Goal: Ask a question

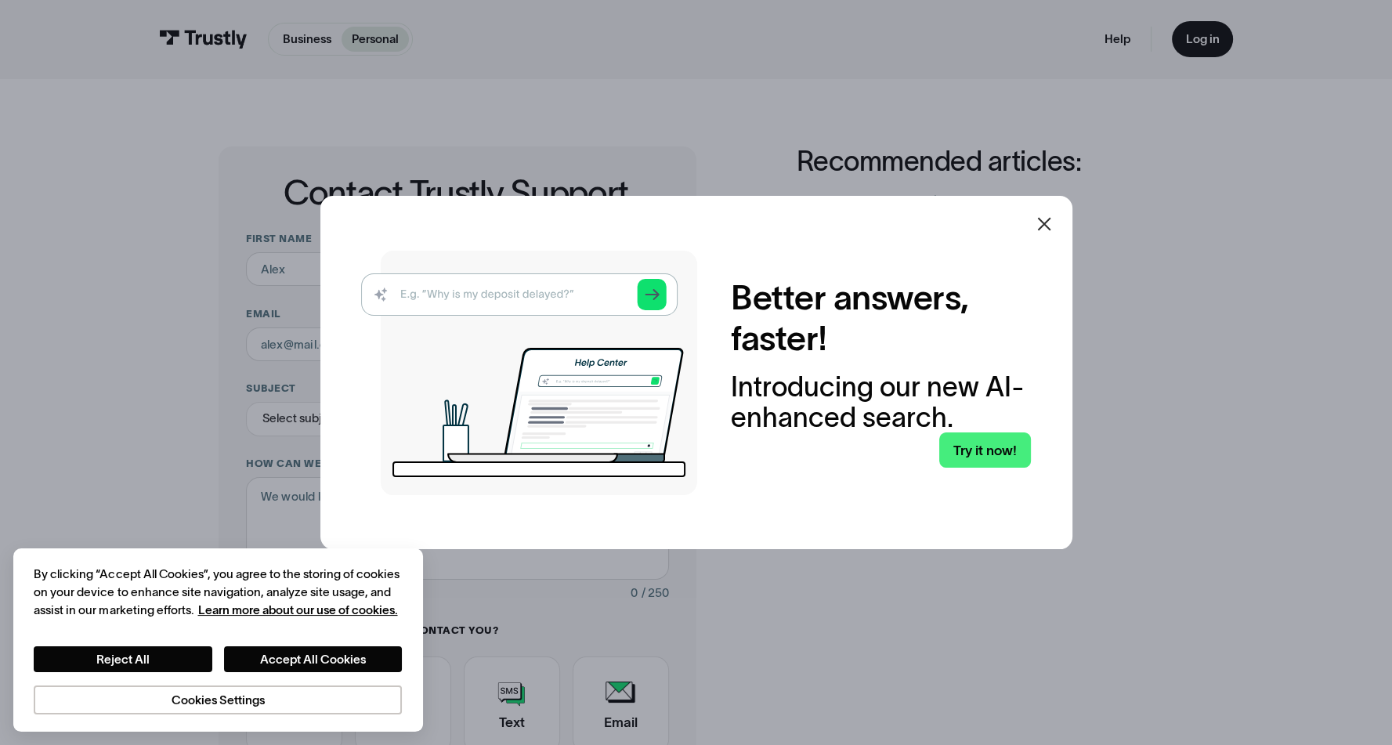
click at [1049, 218] on icon at bounding box center [1044, 224] width 19 height 19
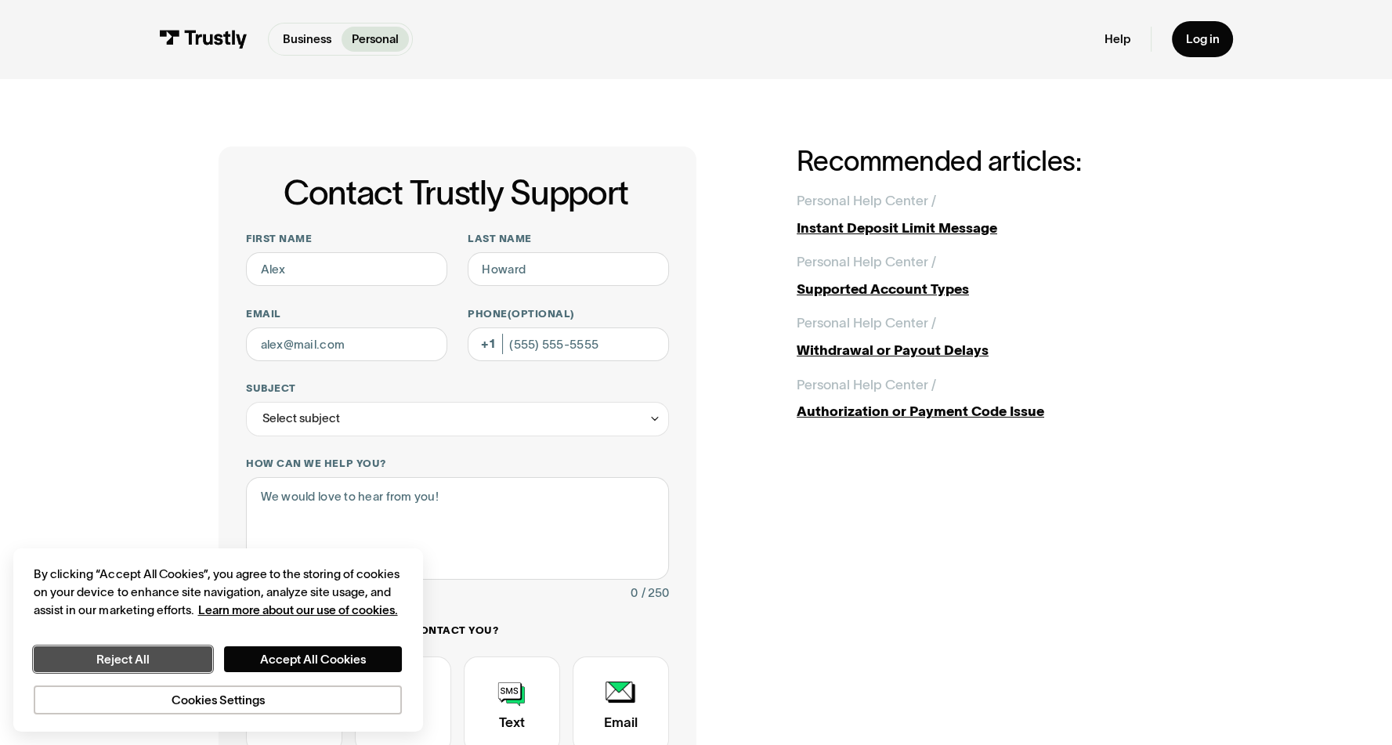
click at [188, 669] on button "Reject All" at bounding box center [123, 659] width 178 height 26
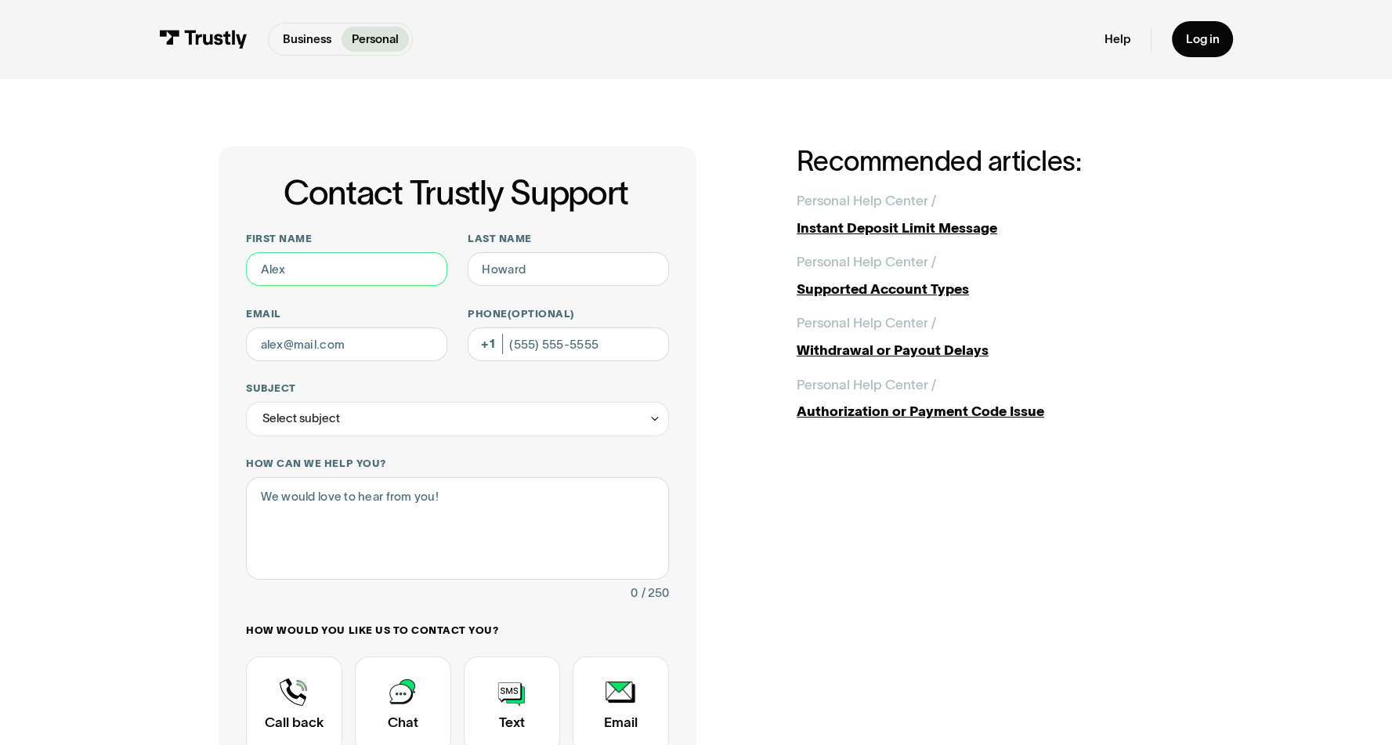
drag, startPoint x: 308, startPoint y: 283, endPoint x: 317, endPoint y: 295, distance: 15.7
click at [308, 283] on input "First name" at bounding box center [346, 269] width 201 height 34
type input "[PERSON_NAME]"
type input "[EMAIL_ADDRESS][DOMAIN_NAME]"
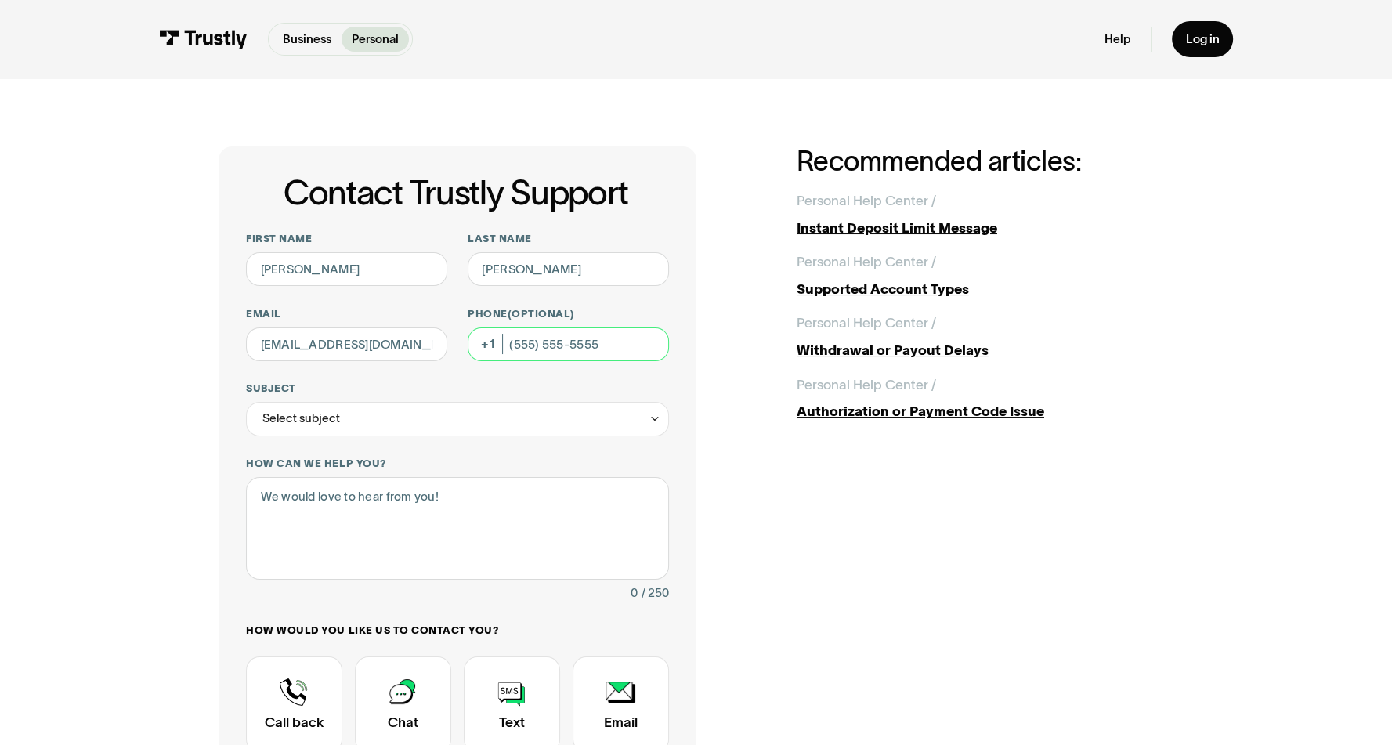
type input "[PHONE_NUMBER]"
click at [346, 416] on div "Select subject" at bounding box center [457, 419] width 423 height 34
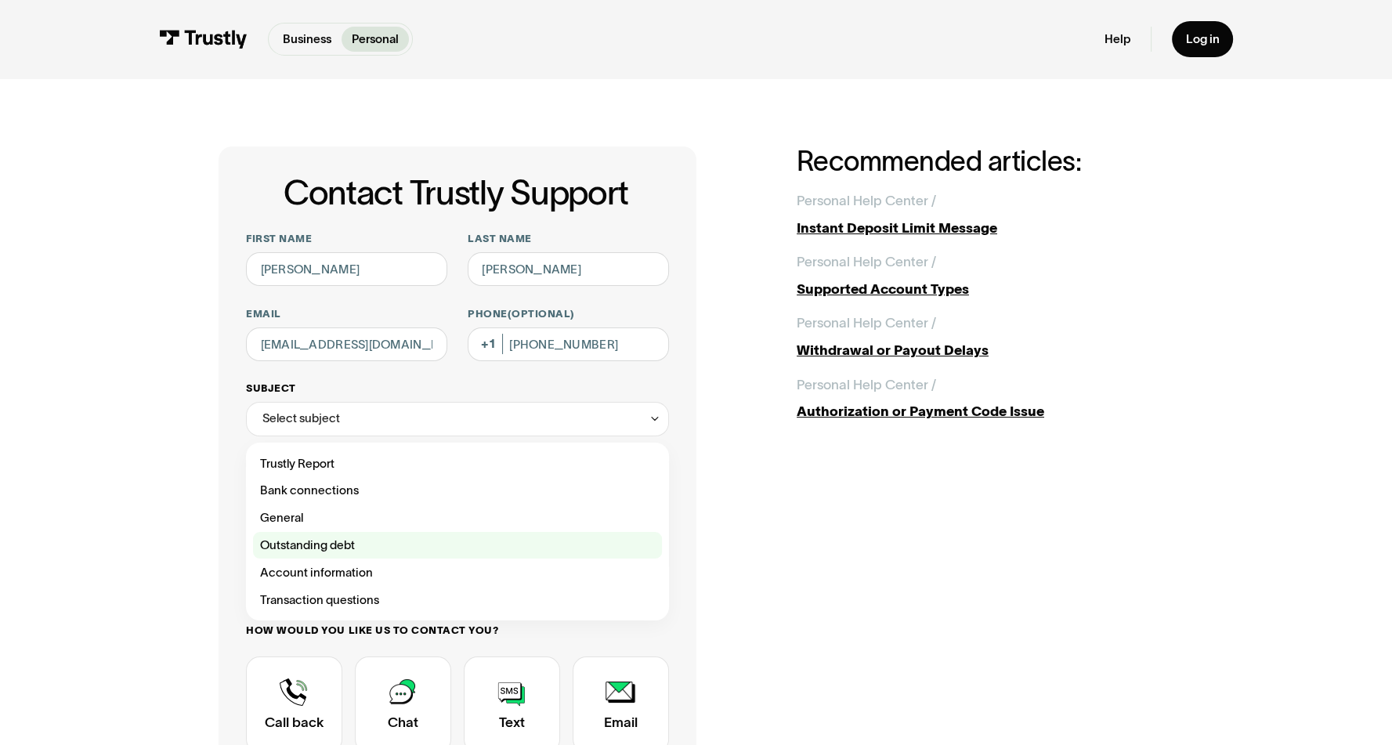
click at [349, 543] on div "Contact Trustly Support" at bounding box center [457, 545] width 409 height 27
type input "**********"
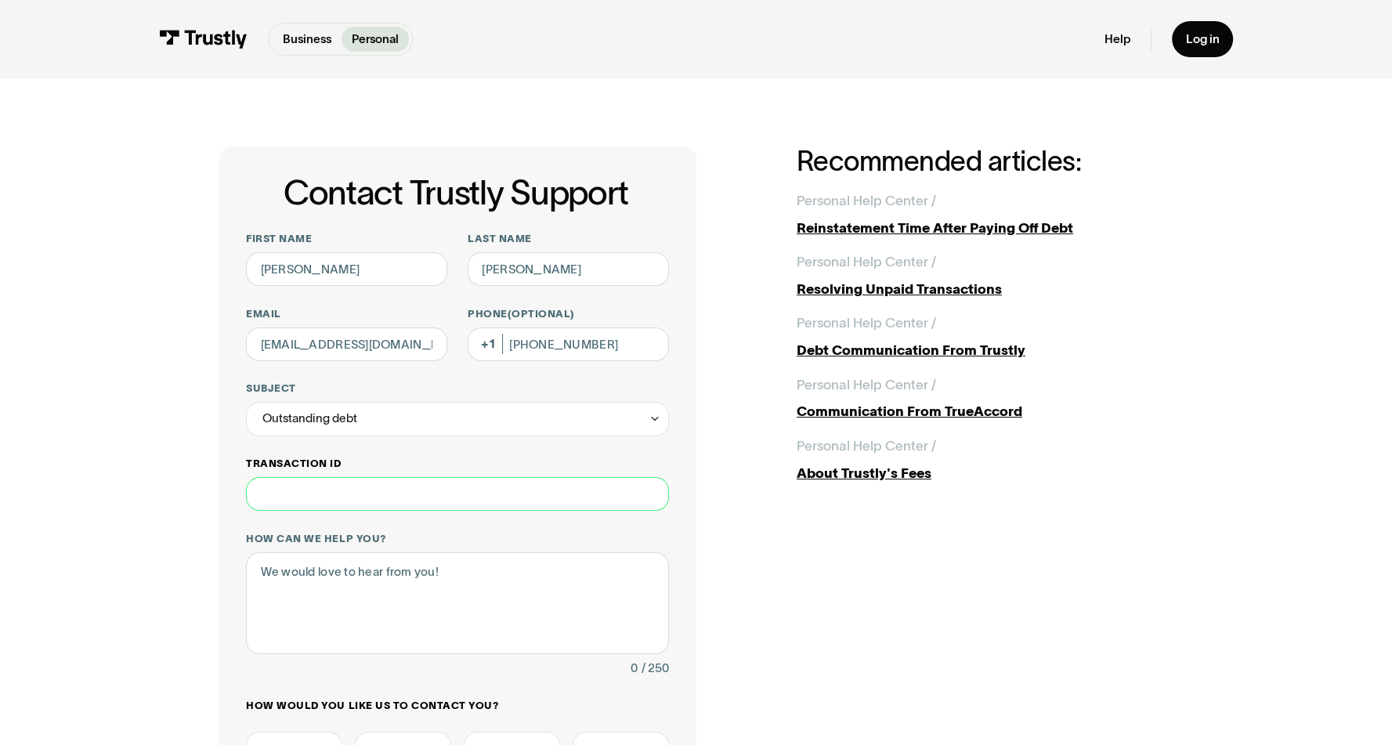
click at [380, 494] on input "Transaction ID" at bounding box center [457, 494] width 423 height 34
paste input "**********"
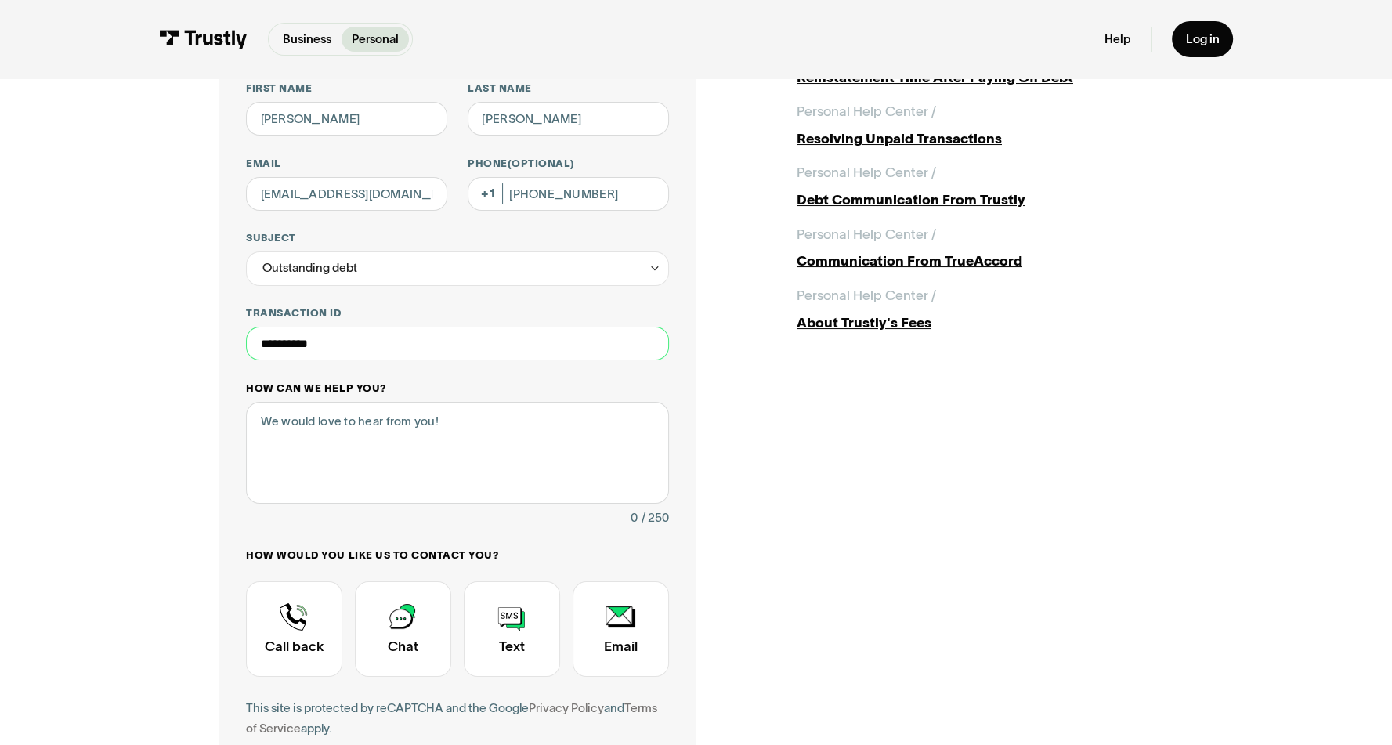
scroll to position [157, 0]
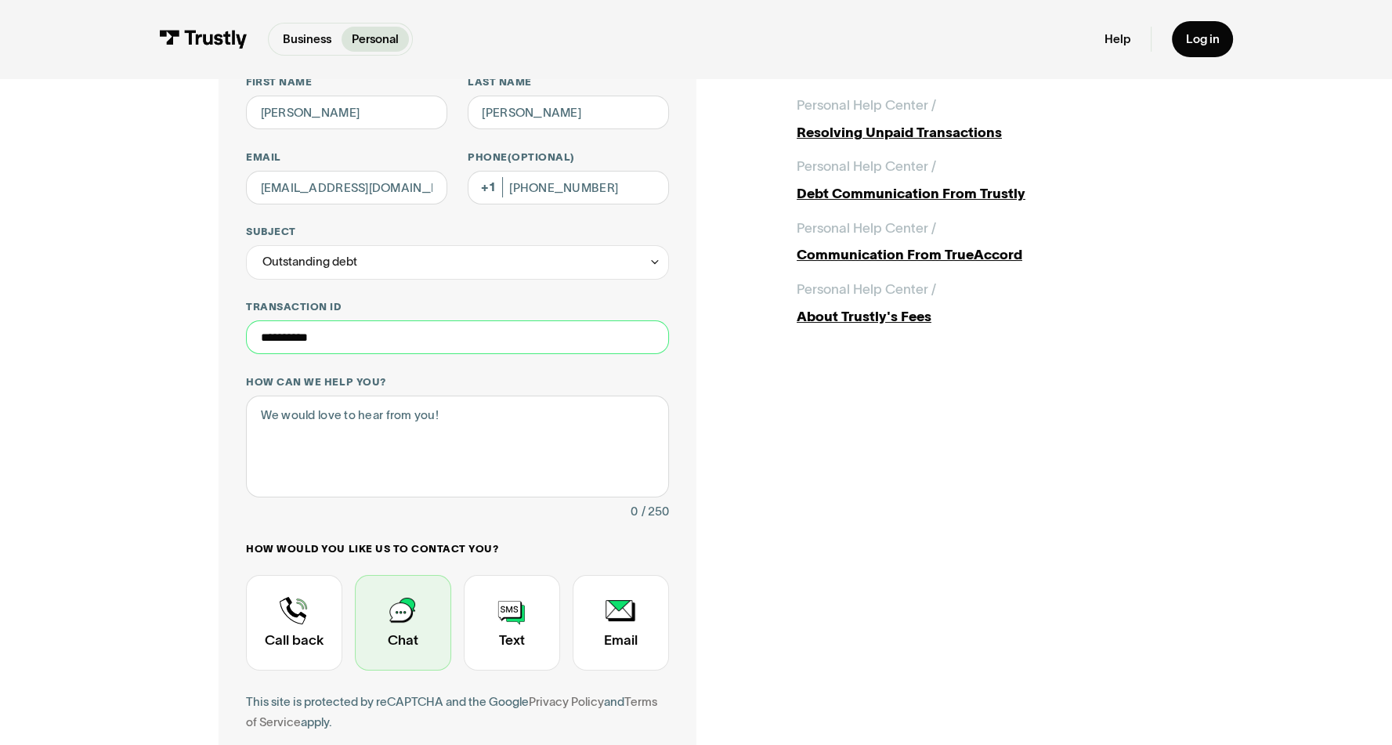
type input "**********"
click at [425, 640] on div "Contact Trustly Support" at bounding box center [403, 623] width 96 height 96
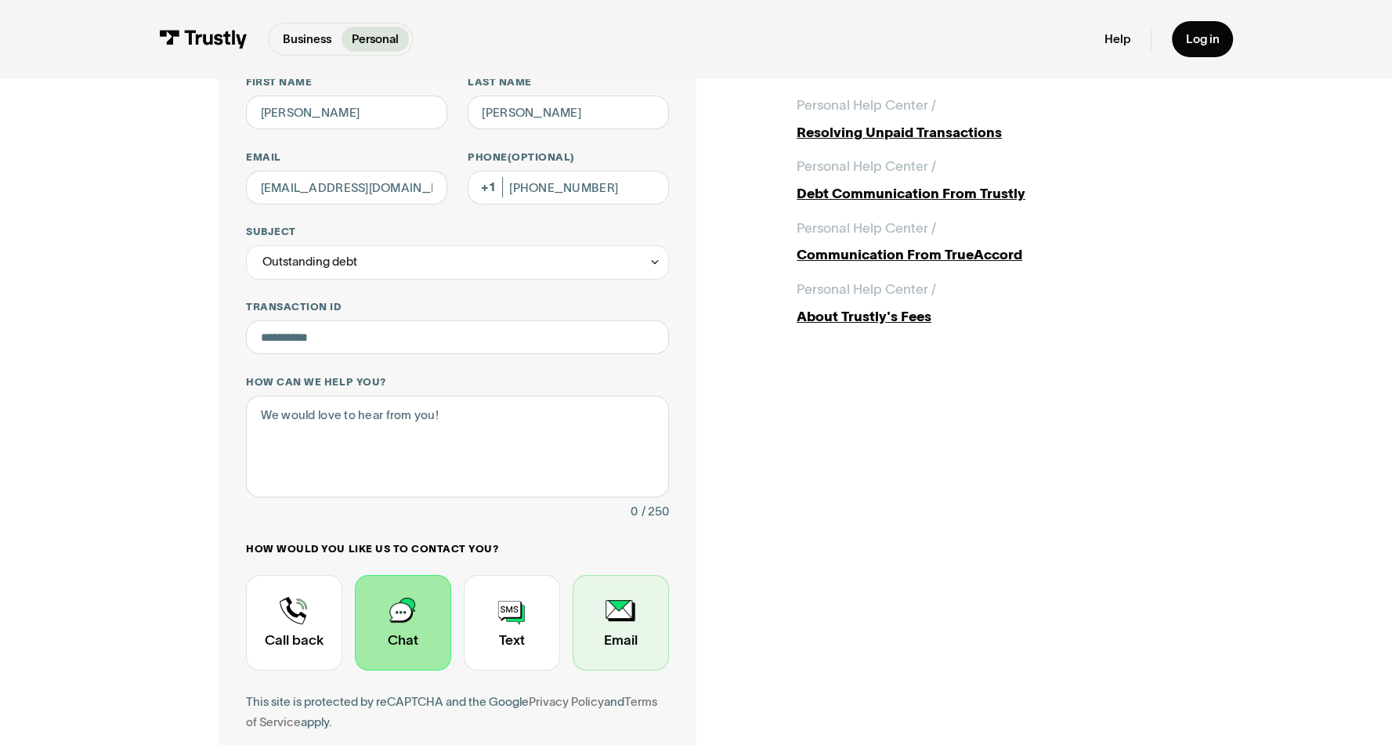
click at [631, 637] on div "Contact Trustly Support" at bounding box center [621, 623] width 96 height 96
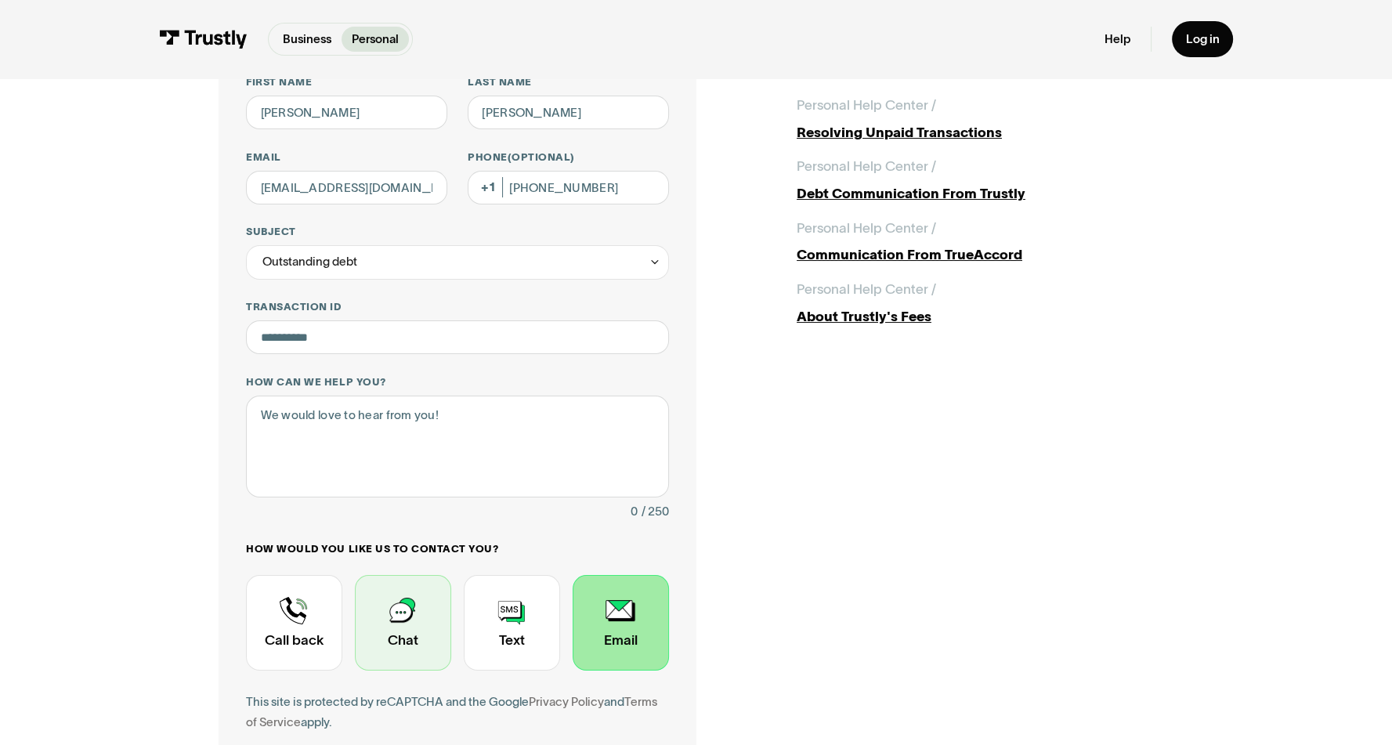
click at [435, 623] on div "Contact Trustly Support" at bounding box center [403, 623] width 96 height 96
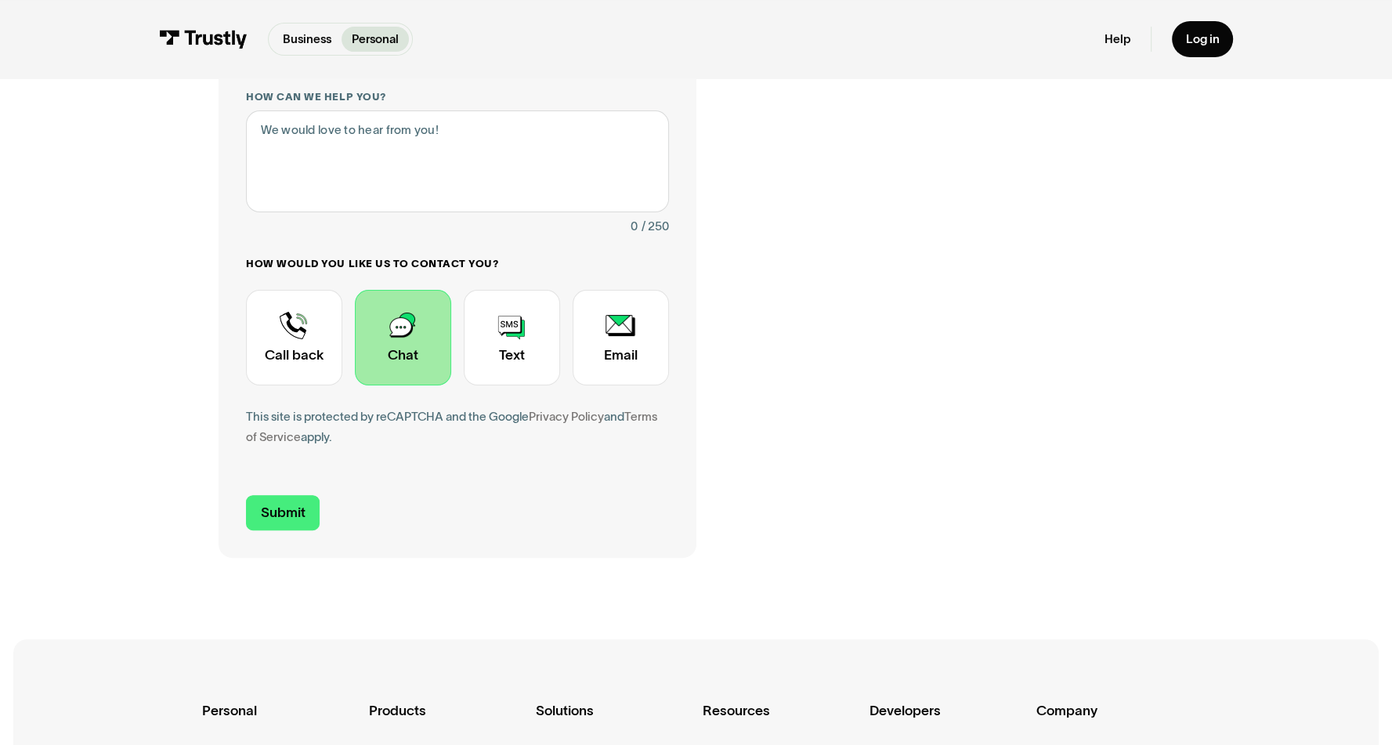
scroll to position [470, 0]
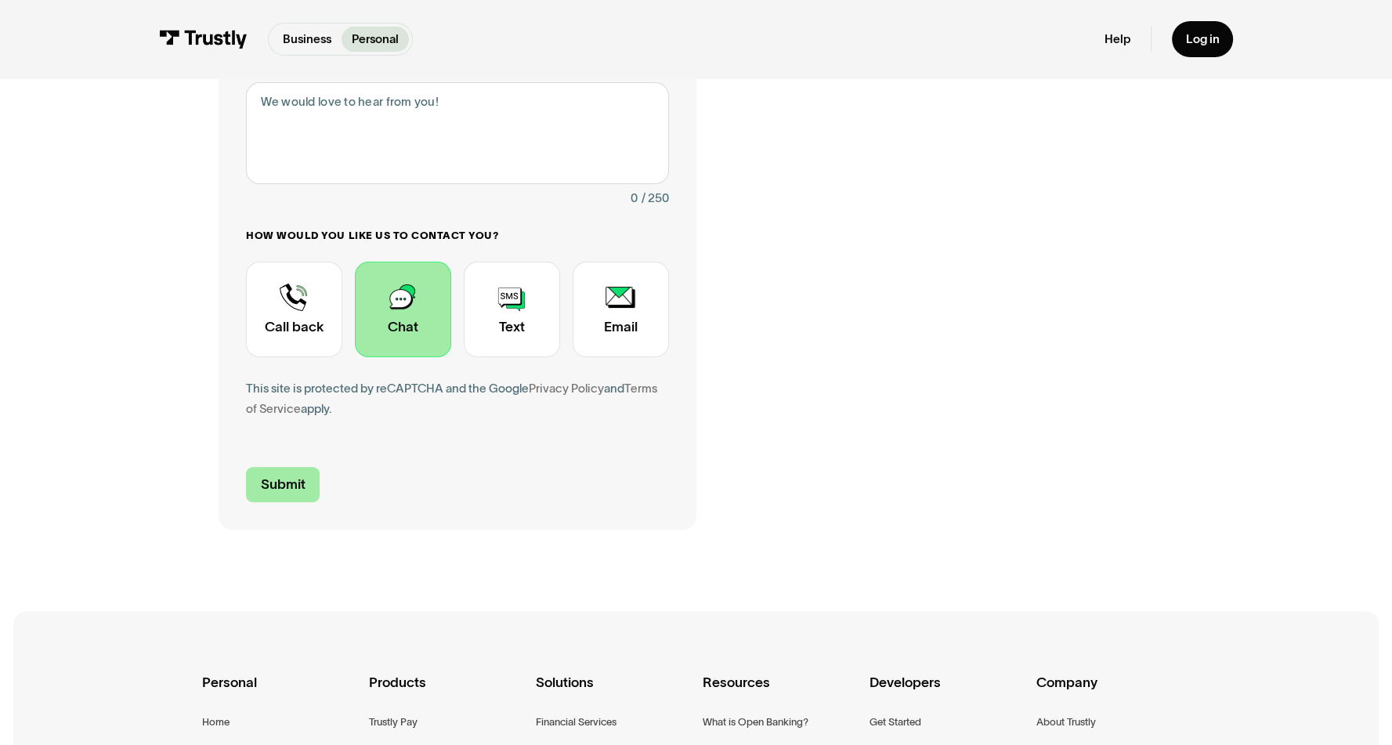
click at [284, 494] on input "Submit" at bounding box center [283, 484] width 74 height 35
click at [439, 113] on textarea "How can we help you?" at bounding box center [457, 133] width 423 height 103
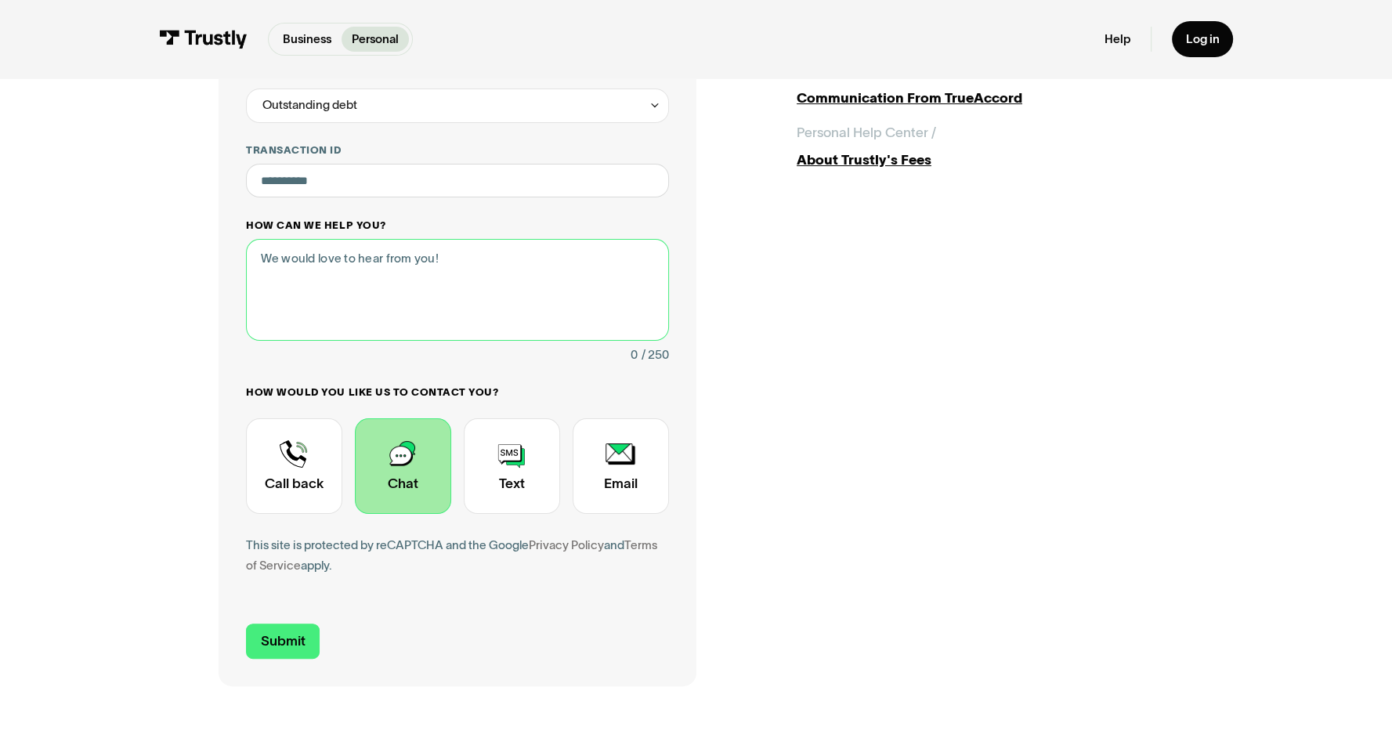
scroll to position [78, 0]
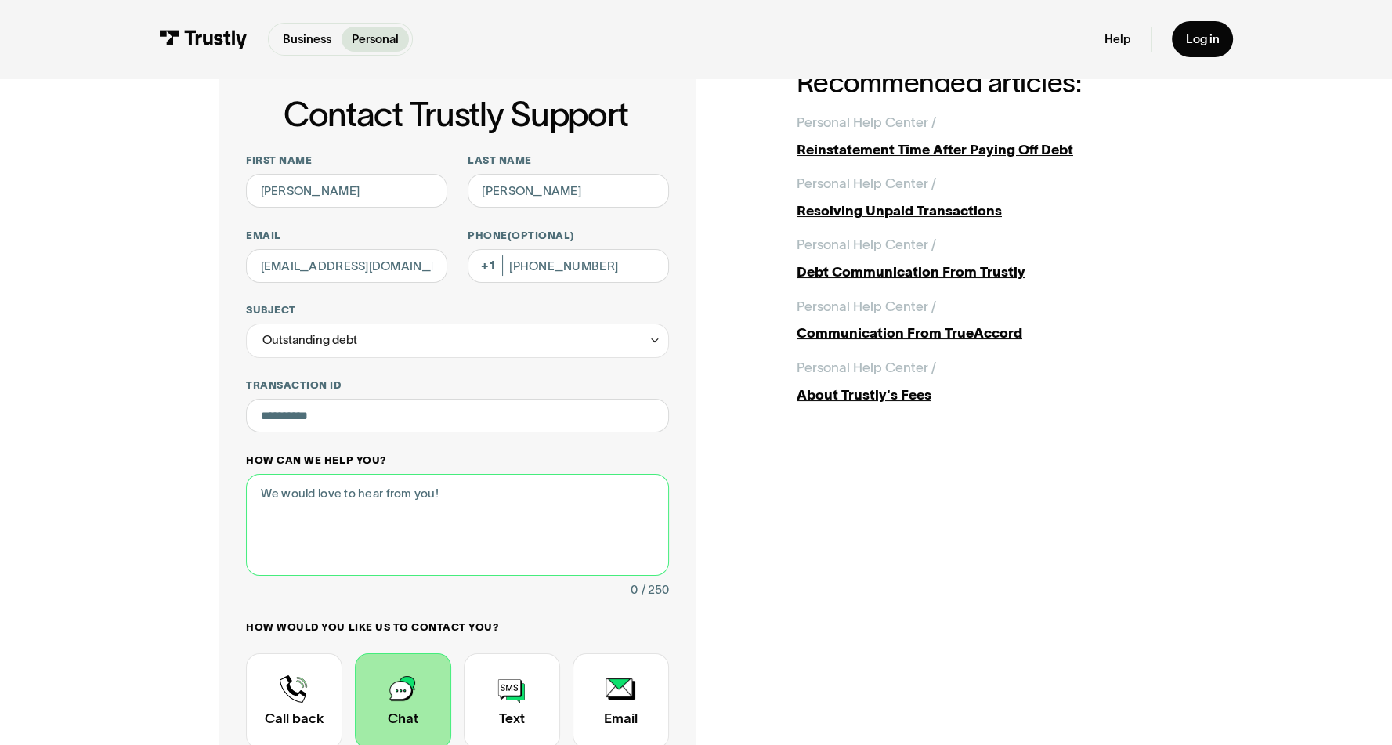
click at [357, 515] on textarea "How can we help you?" at bounding box center [457, 525] width 423 height 103
click at [355, 515] on textarea "Need to pay insuff" at bounding box center [457, 525] width 423 height 103
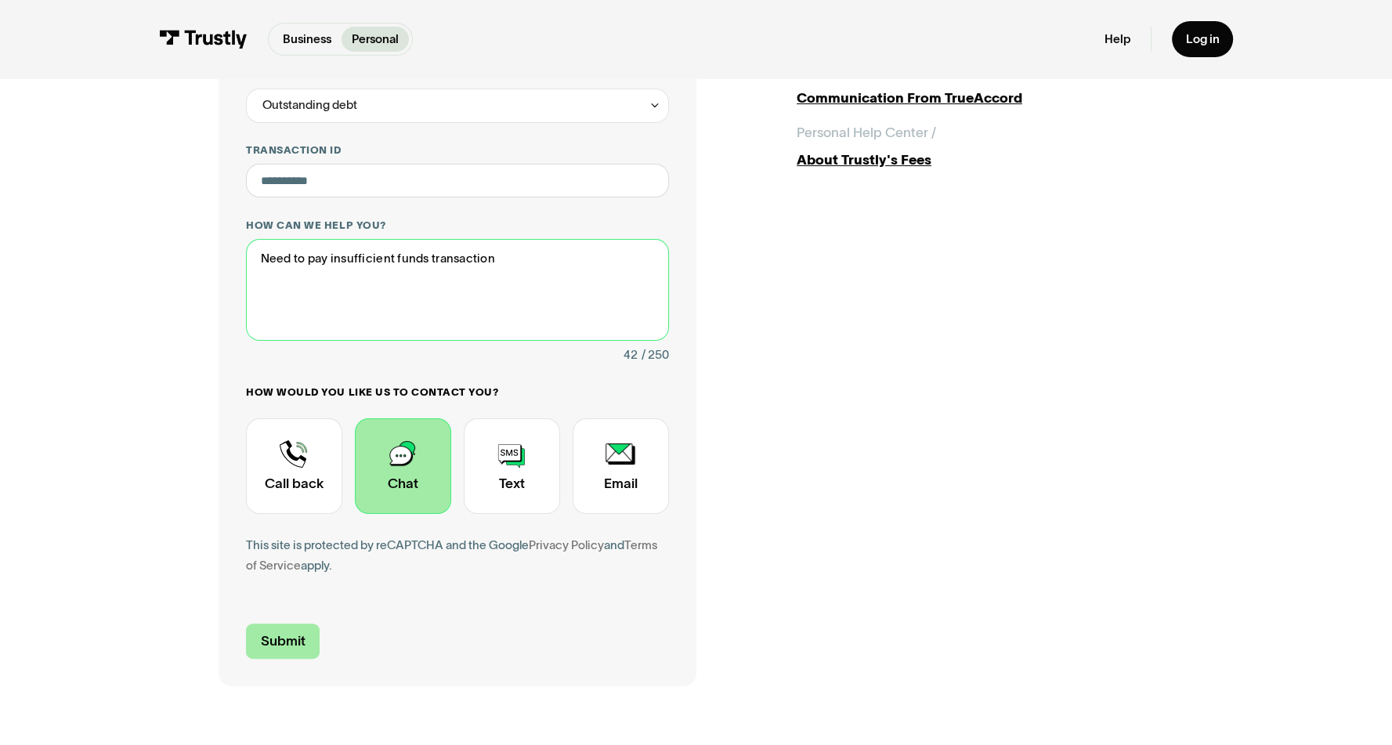
type textarea "Need to pay insufficient funds transaction"
click at [296, 646] on input "Submit" at bounding box center [283, 641] width 74 height 35
type input "[PHONE_NUMBER]"
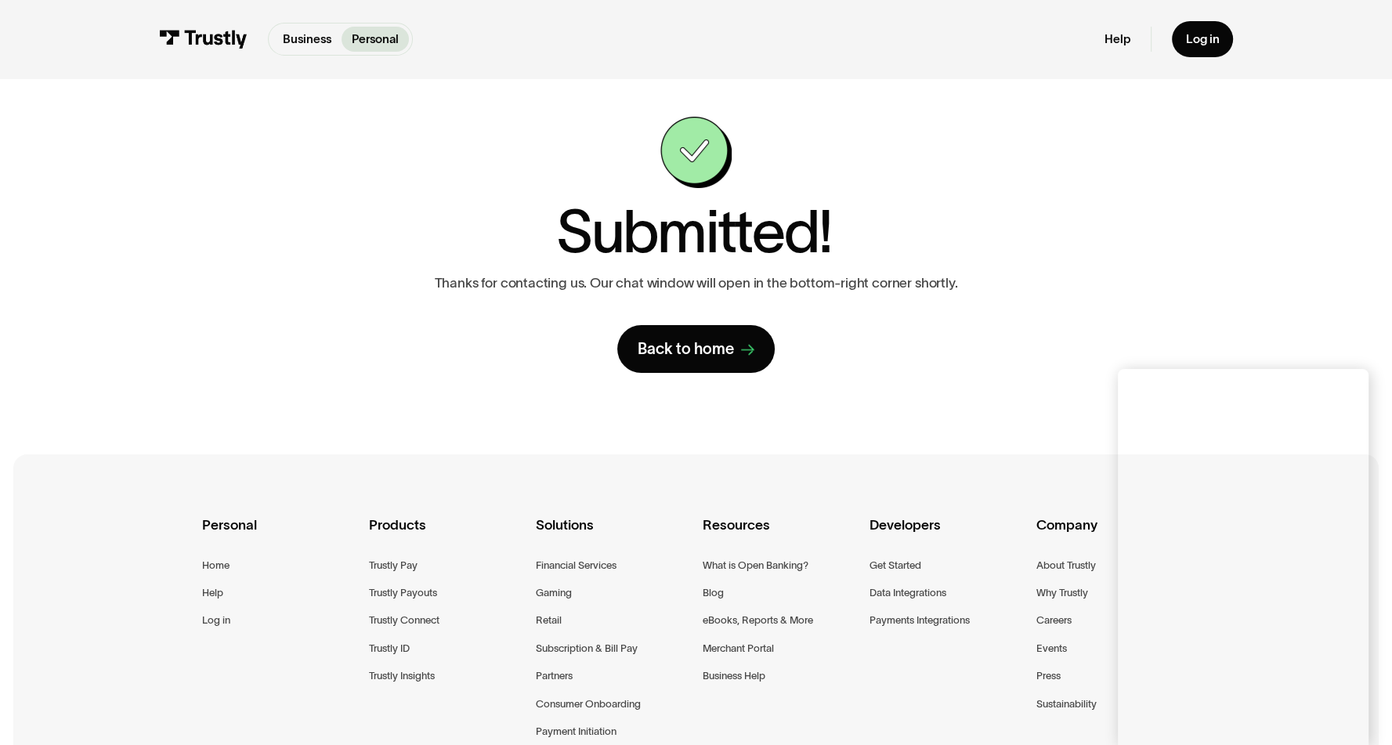
scroll to position [0, 0]
